Goal: Information Seeking & Learning: Find specific fact

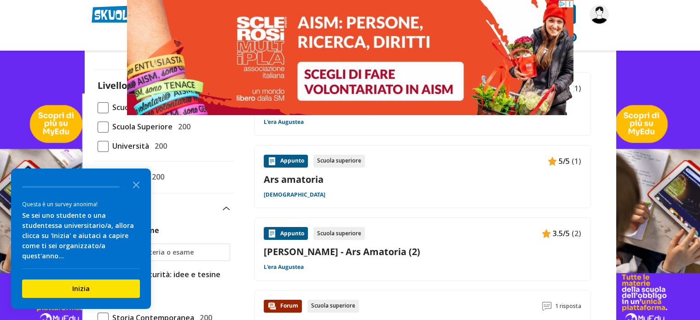
scroll to position [92, 0]
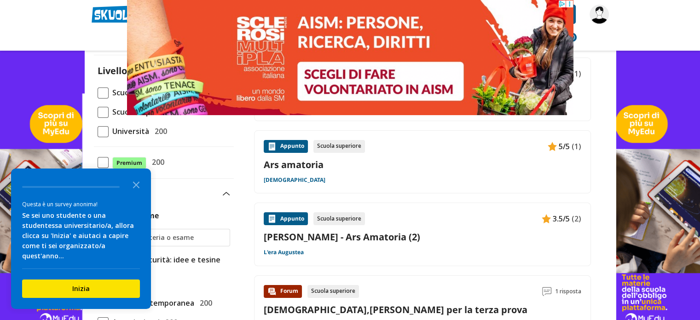
click at [296, 163] on link "Ars amatoria" at bounding box center [423, 164] width 318 height 12
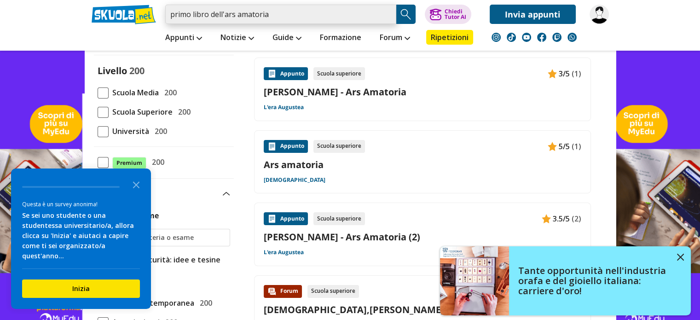
drag, startPoint x: 169, startPoint y: 12, endPoint x: 179, endPoint y: 14, distance: 9.8
click at [171, 13] on input "primo libro dell'ars amatoria" at bounding box center [280, 14] width 231 height 19
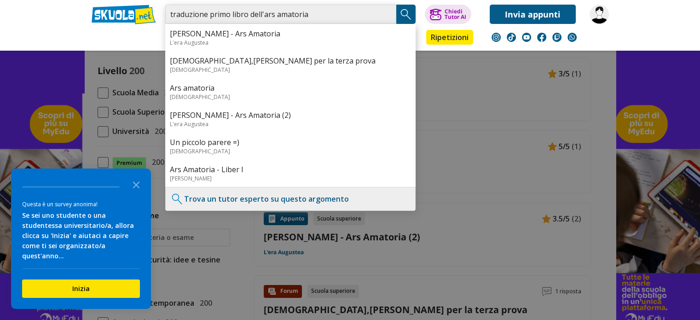
type input "traduzione primo libro dell'ars amatoria"
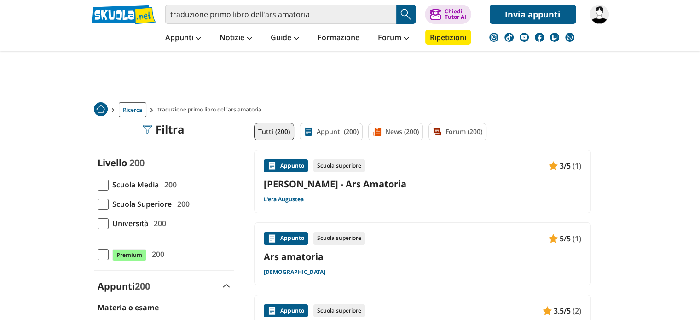
click at [325, 185] on link "[PERSON_NAME] - Ars Amatoria" at bounding box center [423, 184] width 318 height 12
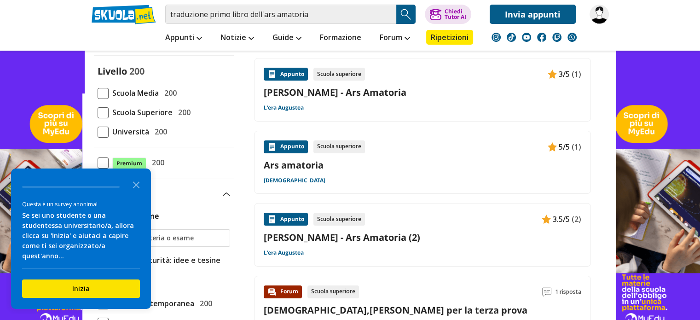
scroll to position [92, 0]
click at [381, 158] on link "Ars amatoria" at bounding box center [423, 164] width 318 height 12
click at [295, 153] on div "Appunto Scuola superiore 5/5 (1) Ars amatoria Latino" at bounding box center [423, 162] width 318 height 44
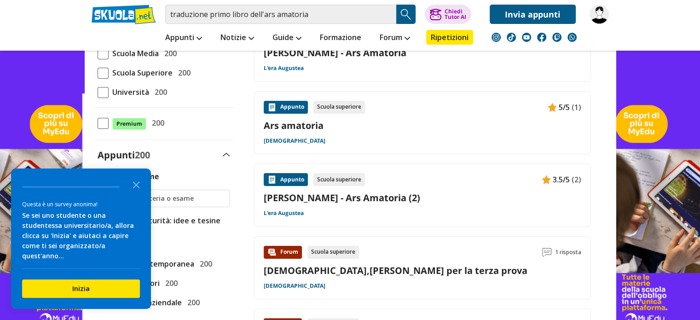
scroll to position [184, 0]
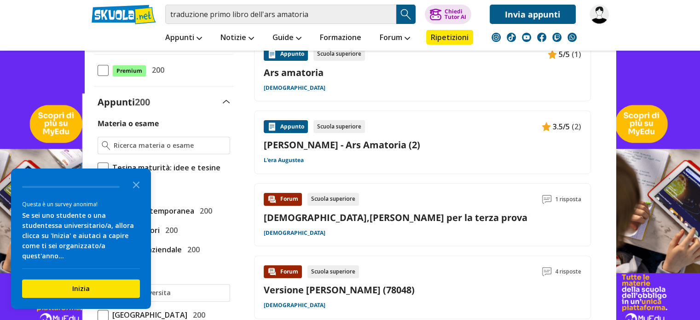
click at [329, 150] on link "[PERSON_NAME] - Ars Amatoria (2)" at bounding box center [423, 145] width 318 height 12
